Goal: Task Accomplishment & Management: Complete application form

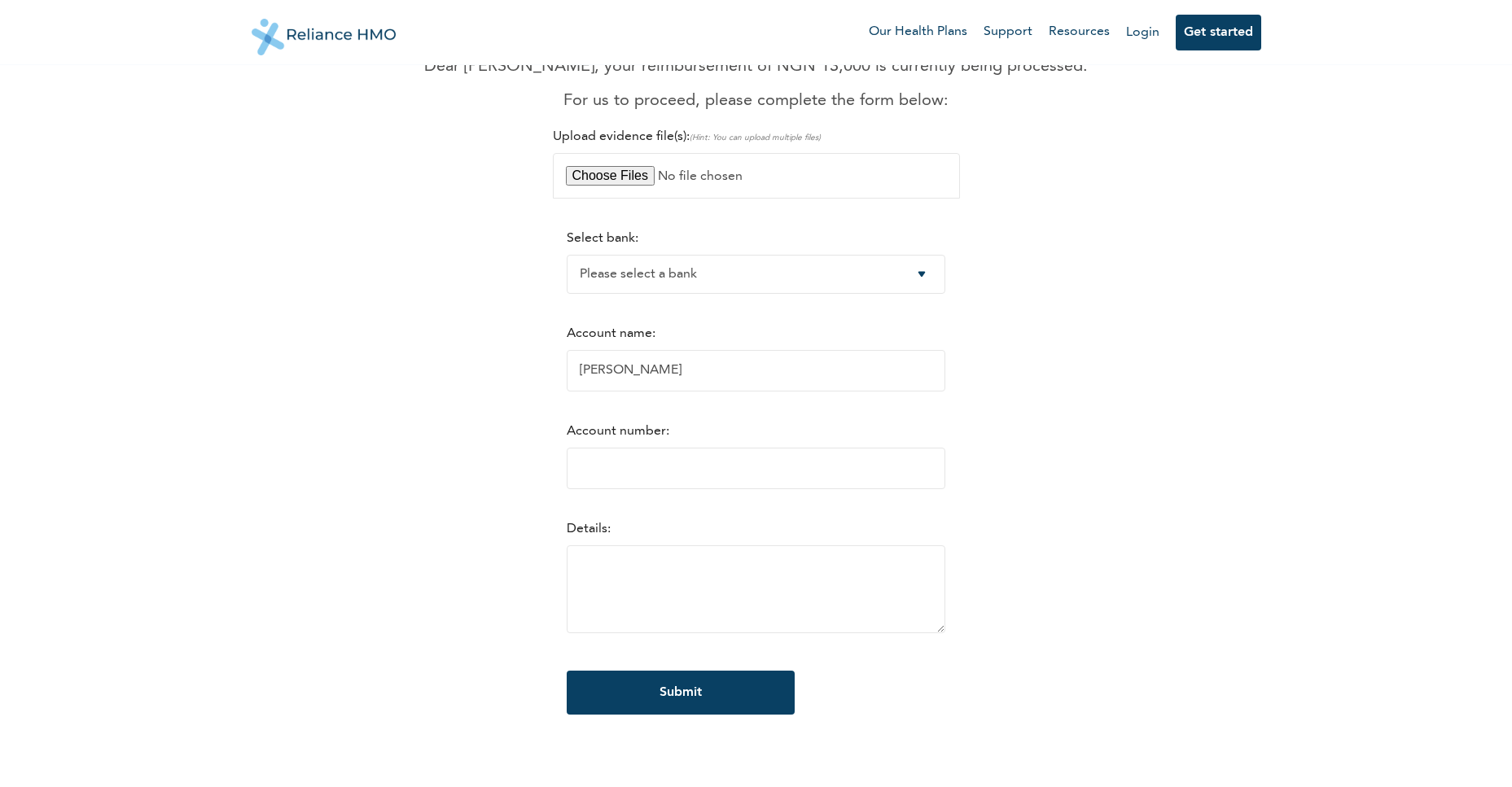
scroll to position [163, 0]
click at [743, 280] on select "Please select a bank Access Bank Plc. Citibank Nigeria Limited Access Bank (Dia…" at bounding box center [756, 273] width 379 height 39
select select "4"
click at [567, 254] on select "Please select a bank Access Bank Plc. Citibank Nigeria Limited Access Bank (Dia…" at bounding box center [756, 273] width 379 height 39
click at [688, 472] on input "Account number:" at bounding box center [756, 468] width 379 height 42
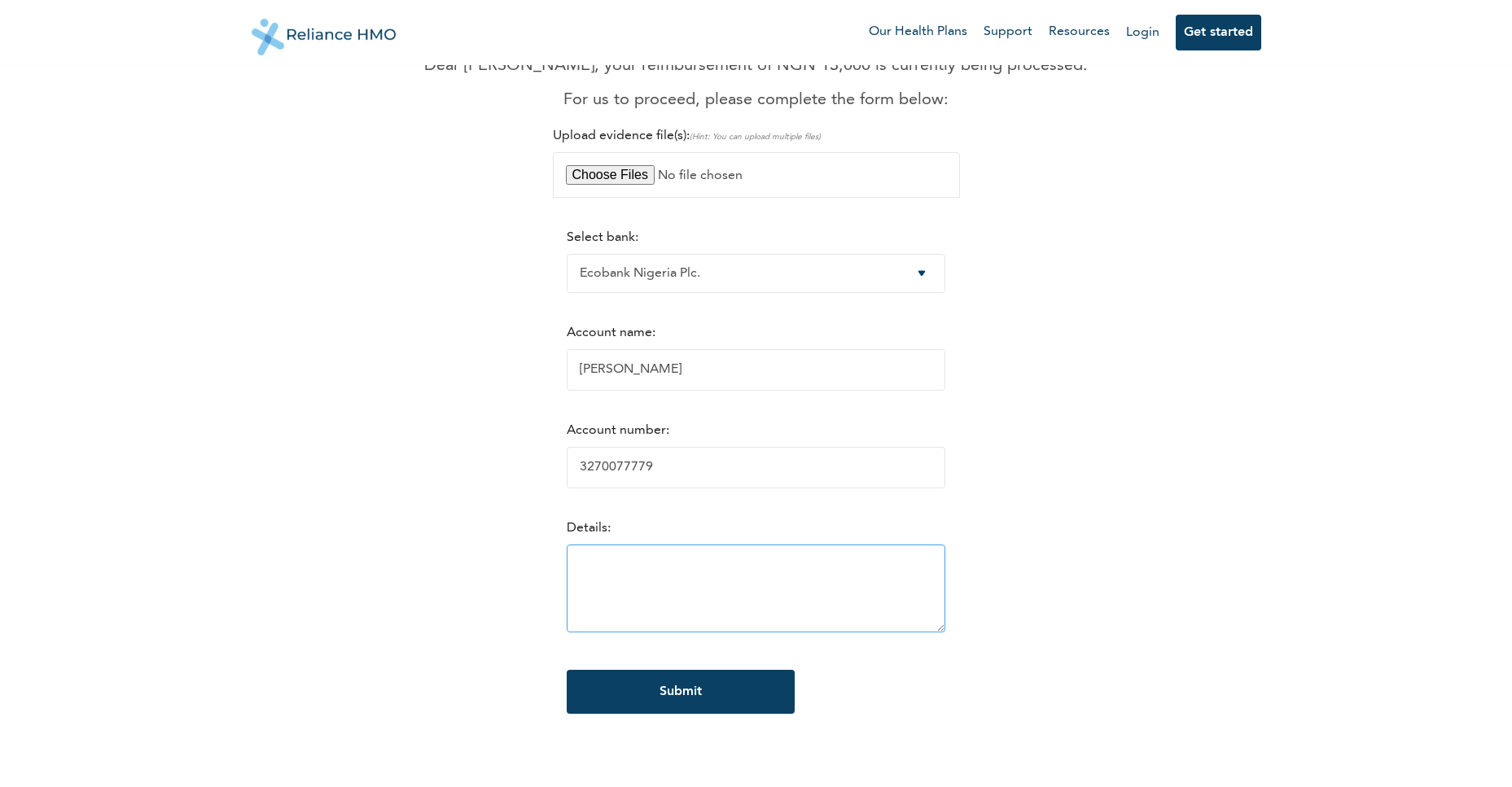
type input "3270077779"
click at [702, 579] on textarea at bounding box center [756, 589] width 379 height 88
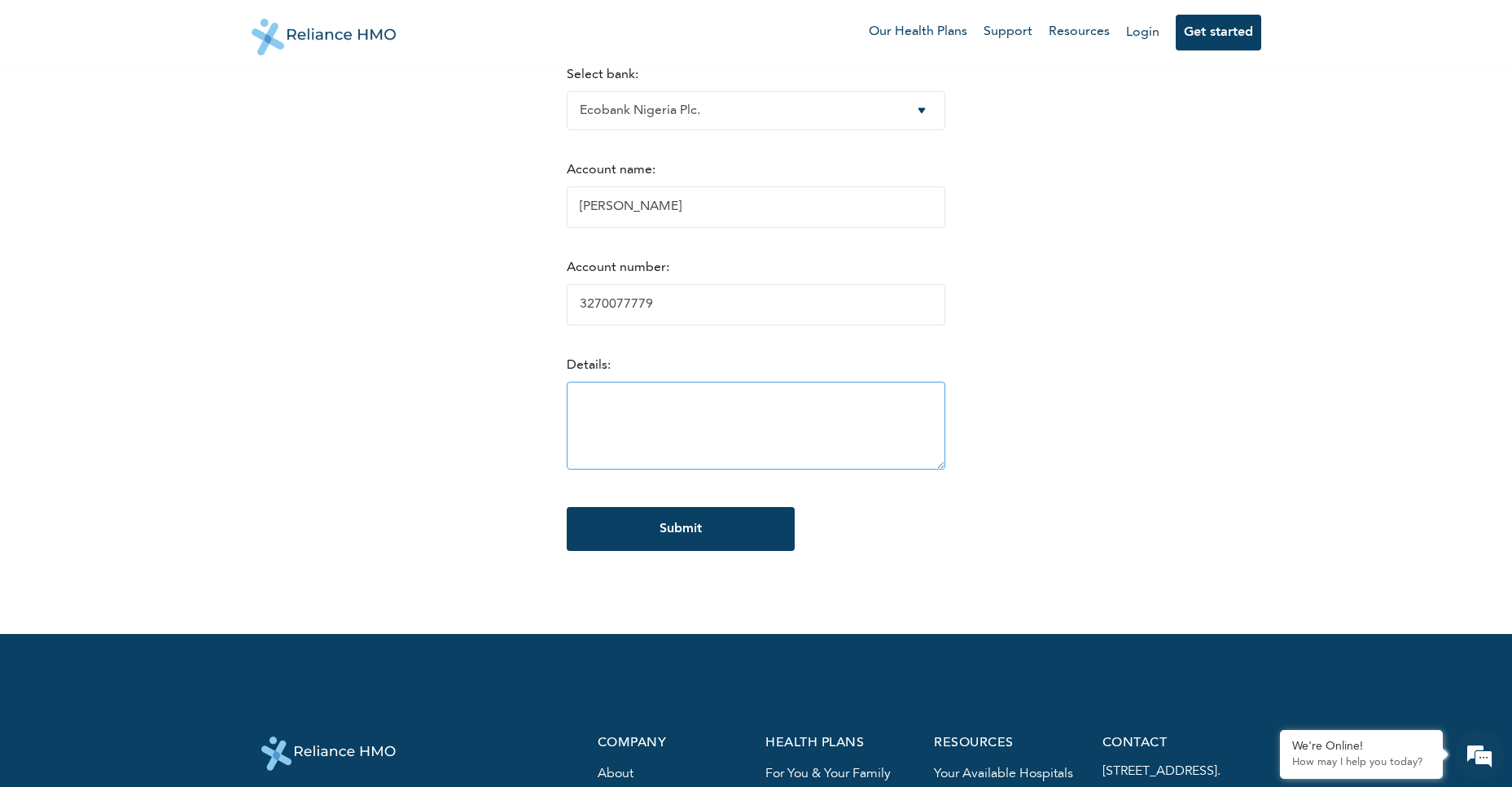
scroll to position [0, 0]
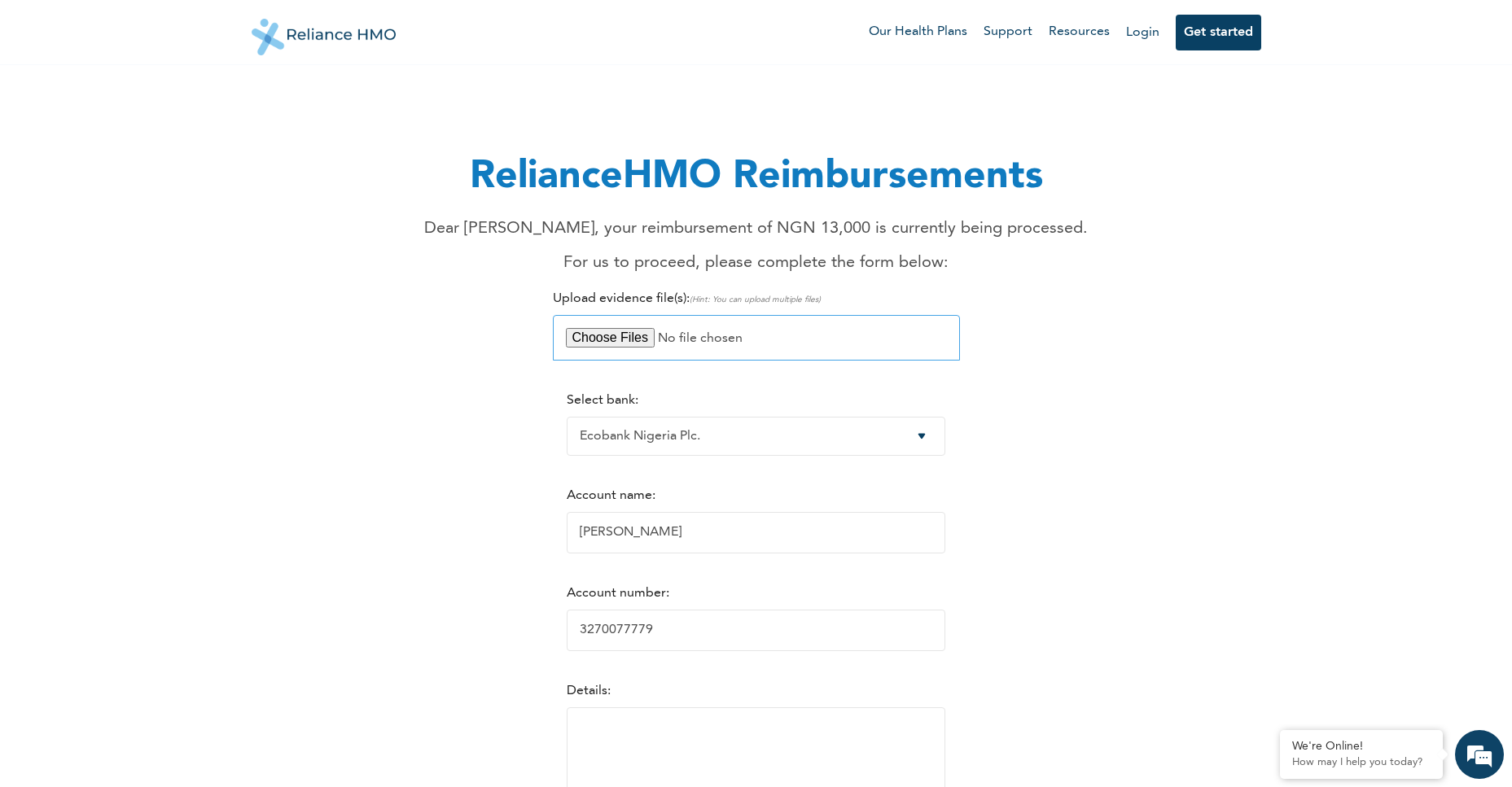
click at [638, 336] on input "file" at bounding box center [756, 338] width 407 height 46
type input "C:\fakepath\1000260732.jpg"
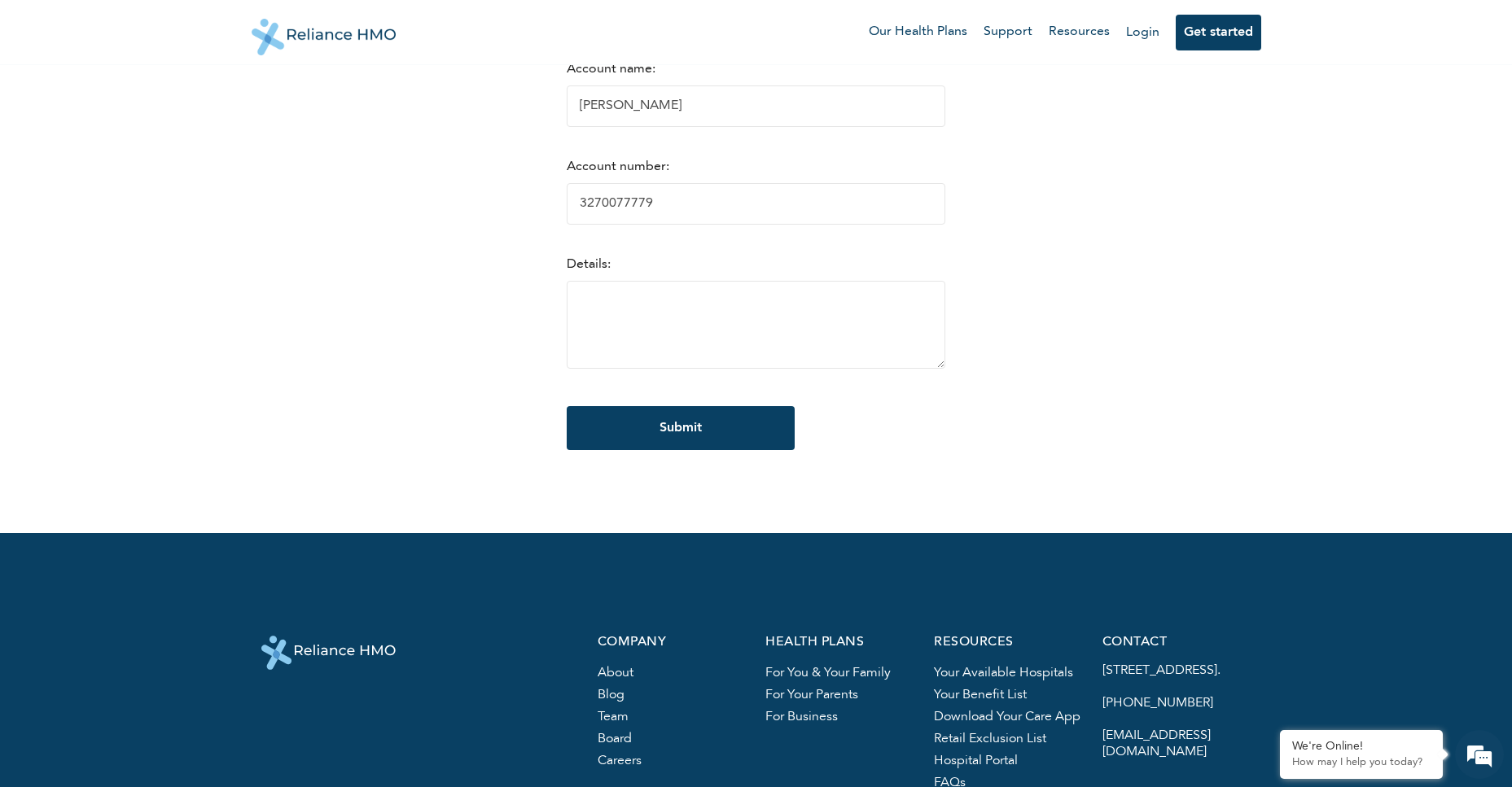
scroll to position [488, 0]
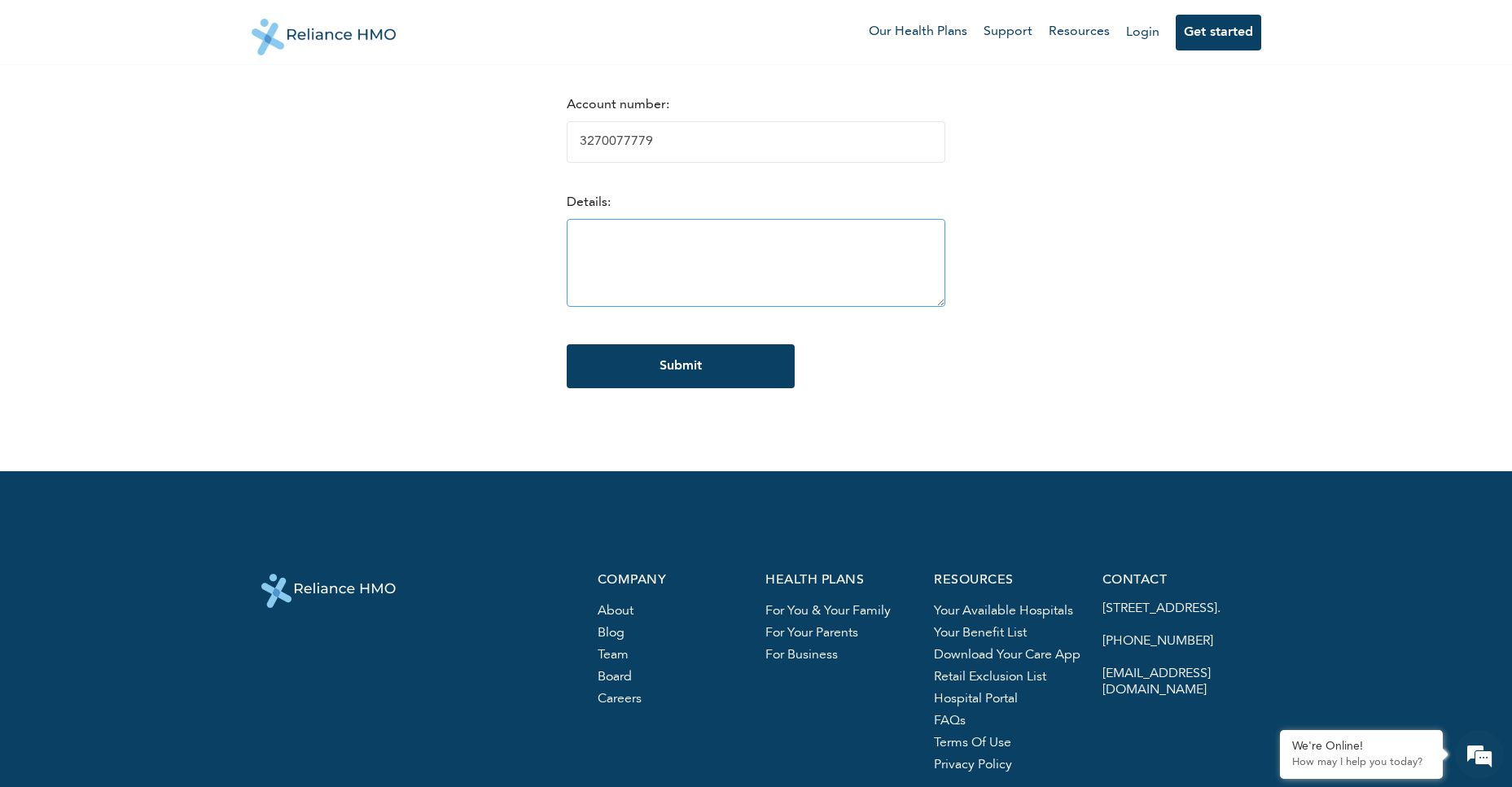
click at [718, 257] on textarea at bounding box center [756, 263] width 379 height 88
drag, startPoint x: 739, startPoint y: 243, endPoint x: 534, endPoint y: 219, distance: 206.4
click at [534, 219] on div "RelianceHMO Reimbursements Dear [PERSON_NAME], your reimbursement of NGN 13,000…" at bounding box center [757, 8] width 990 height 826
paste textarea "Re:[## 2408785 ##] Re: Request for Reimbursement – Out-of-Network T"
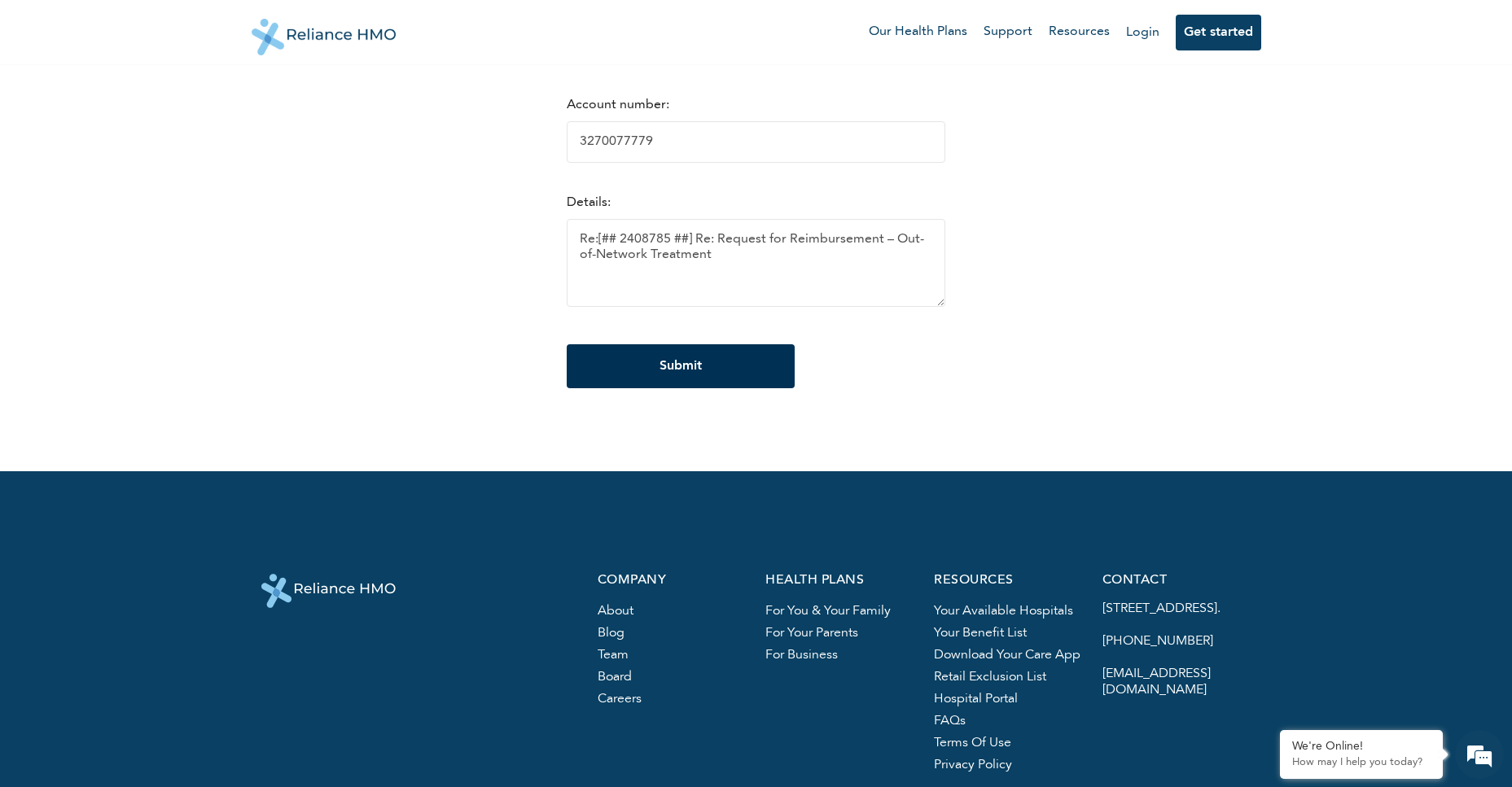
type textarea "Re:[## 2408785 ##] Re: Request for Reimbursement – Out-of-Network Treatment"
click at [673, 362] on input "Submit" at bounding box center [680, 366] width 228 height 44
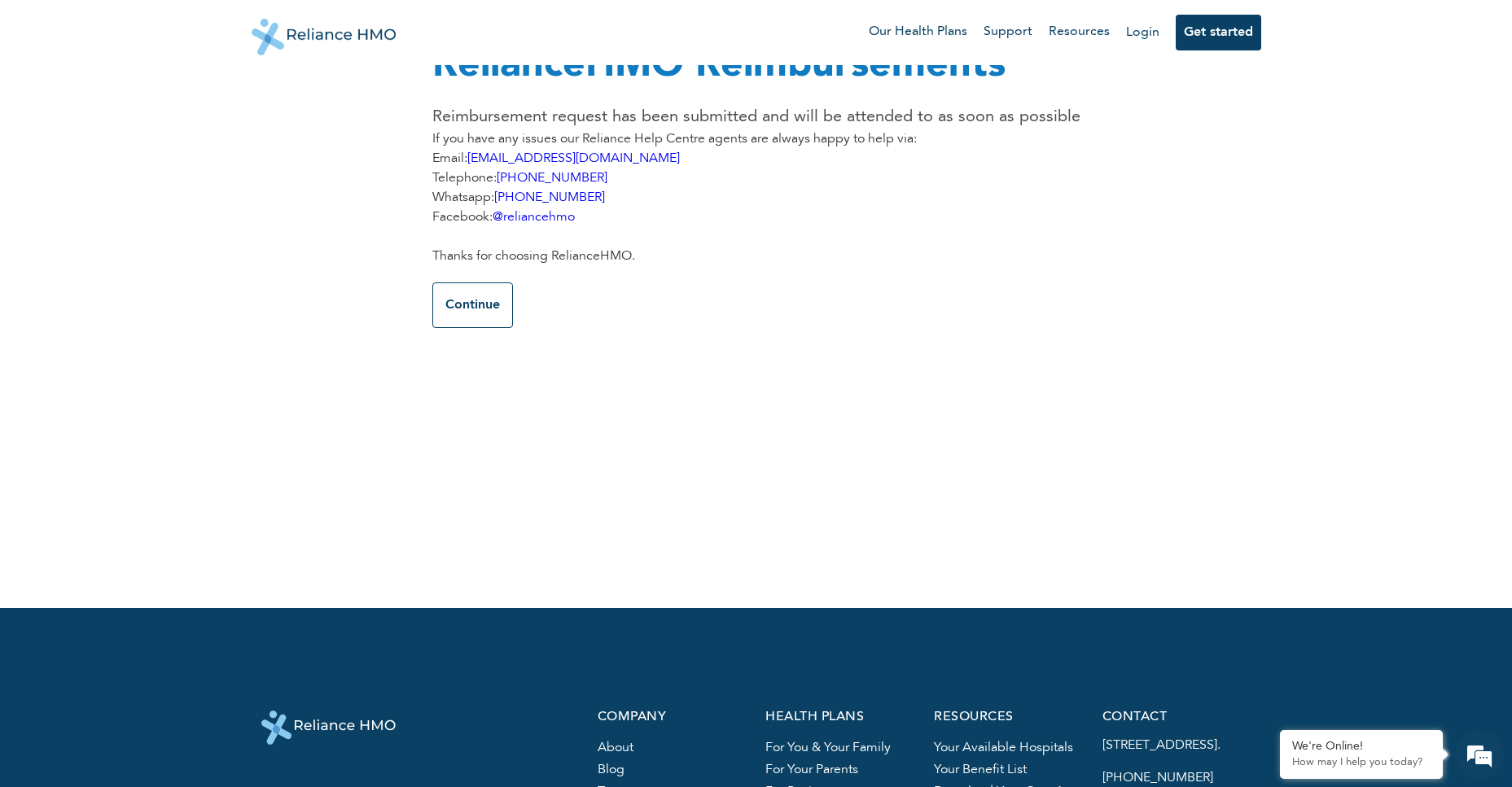
scroll to position [0, 0]
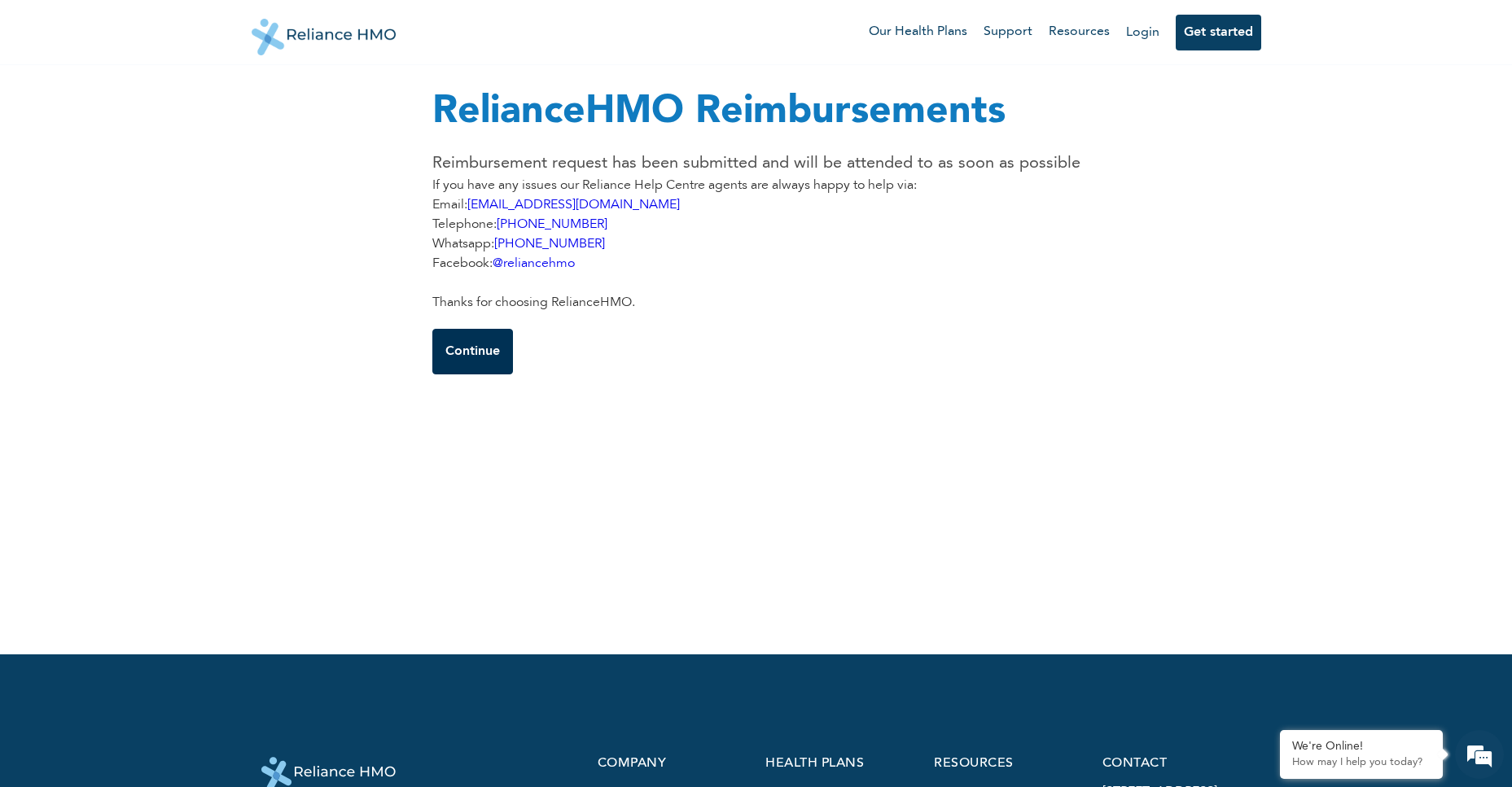
click at [486, 354] on button "Continue" at bounding box center [473, 352] width 81 height 46
